Goal: Check status: Check status

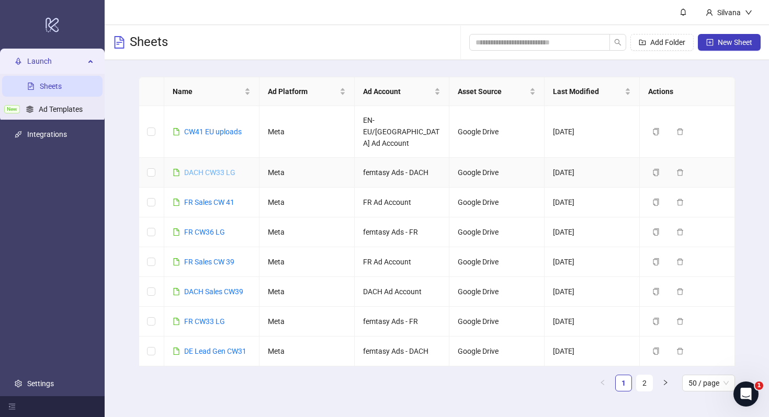
click at [217, 168] on link "DACH CW33 LG" at bounding box center [209, 172] width 51 height 8
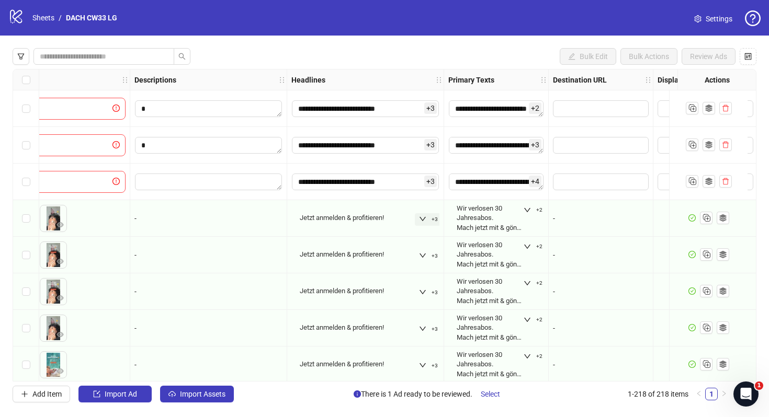
scroll to position [0, 579]
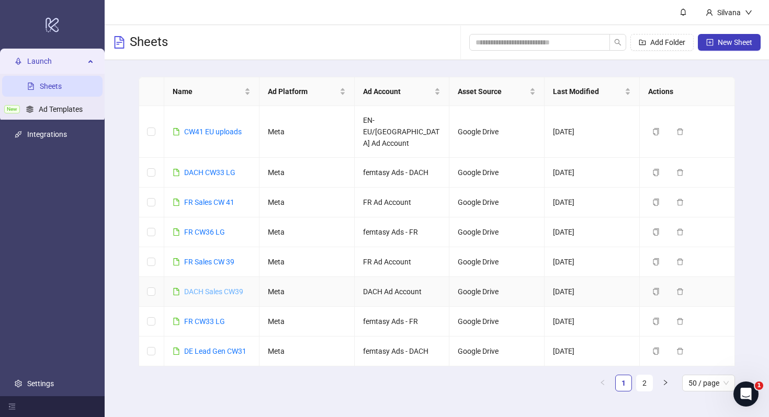
click at [209, 288] on link "DACH Sales CW39" at bounding box center [213, 292] width 59 height 8
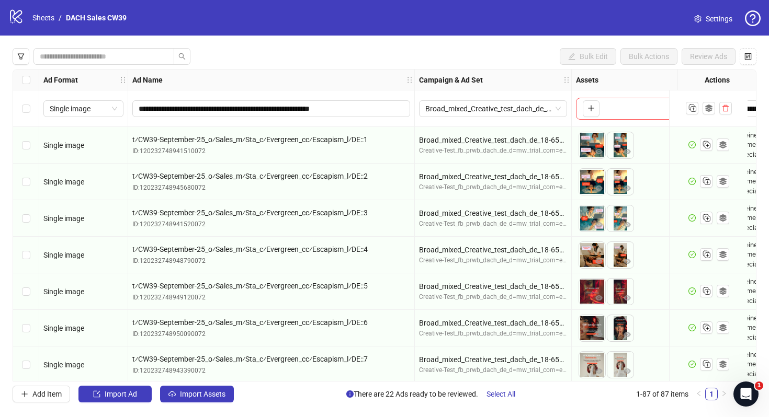
click at [517, 197] on div "Broad_mixed_Creative_test_dach_de_18-65=mw_trial_com=110925 Creative-Test_fb_pr…" at bounding box center [493, 182] width 157 height 37
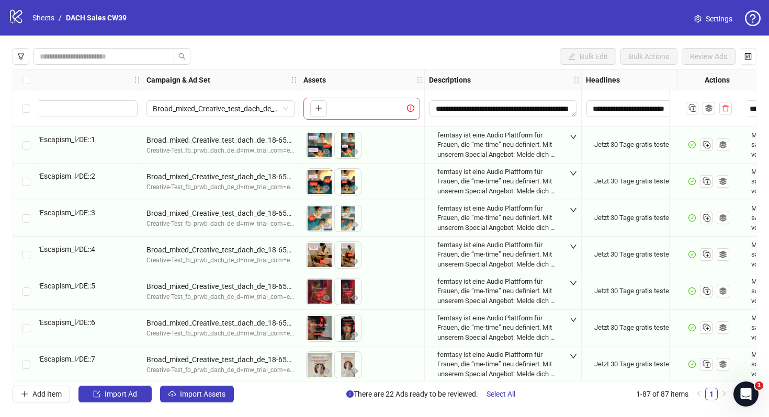
scroll to position [0, 517]
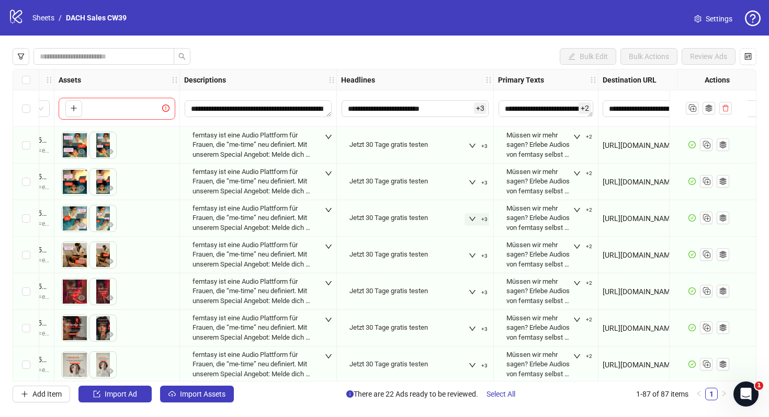
click at [471, 218] on icon "down" at bounding box center [472, 218] width 7 height 7
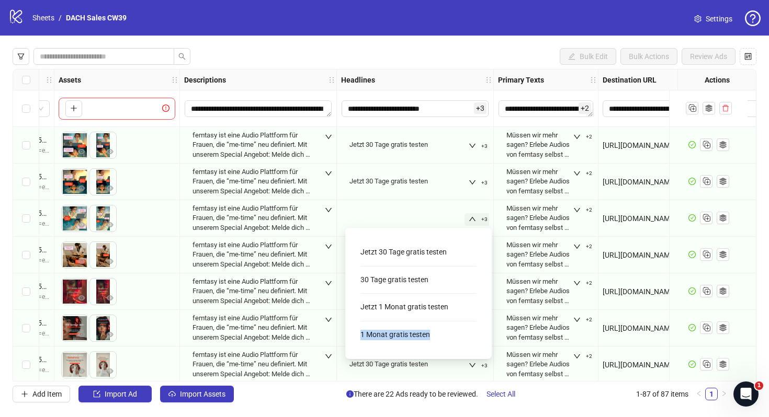
drag, startPoint x: 443, startPoint y: 338, endPoint x: 353, endPoint y: 339, distance: 90.5
click at [353, 339] on div "Jetzt 30 Tage gratis testen 30 Tage gratis testen Jetzt 1 Monat gratis testen 1…" at bounding box center [418, 293] width 134 height 115
copy div "1 Monat gratis testen"
